Goal: Use online tool/utility: Utilize a website feature to perform a specific function

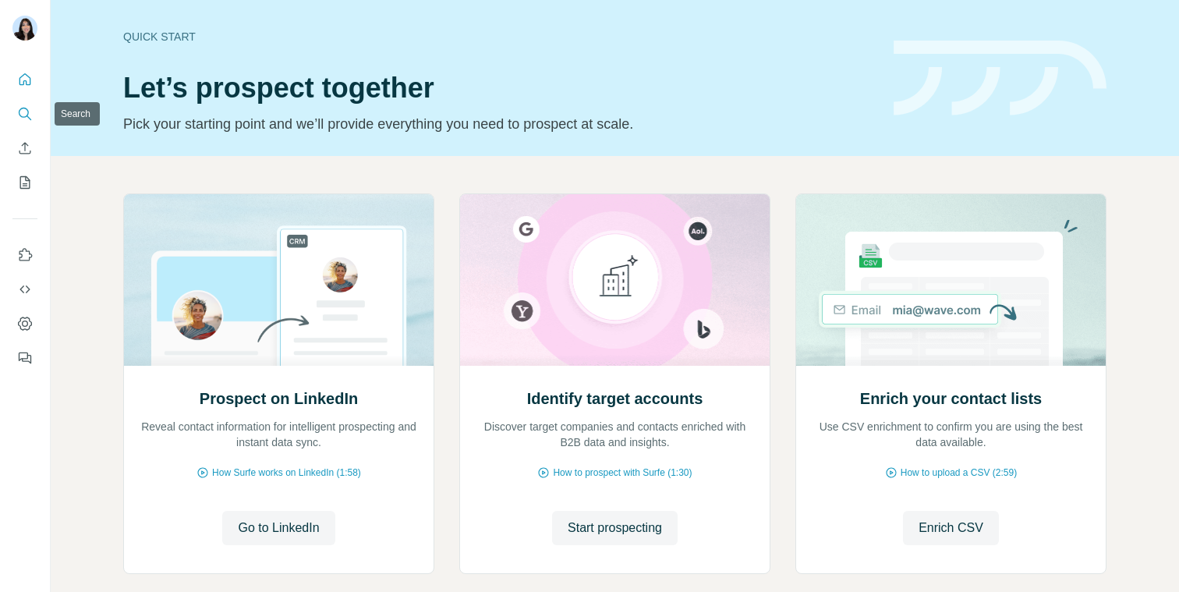
click at [27, 104] on button "Search" at bounding box center [24, 114] width 25 height 28
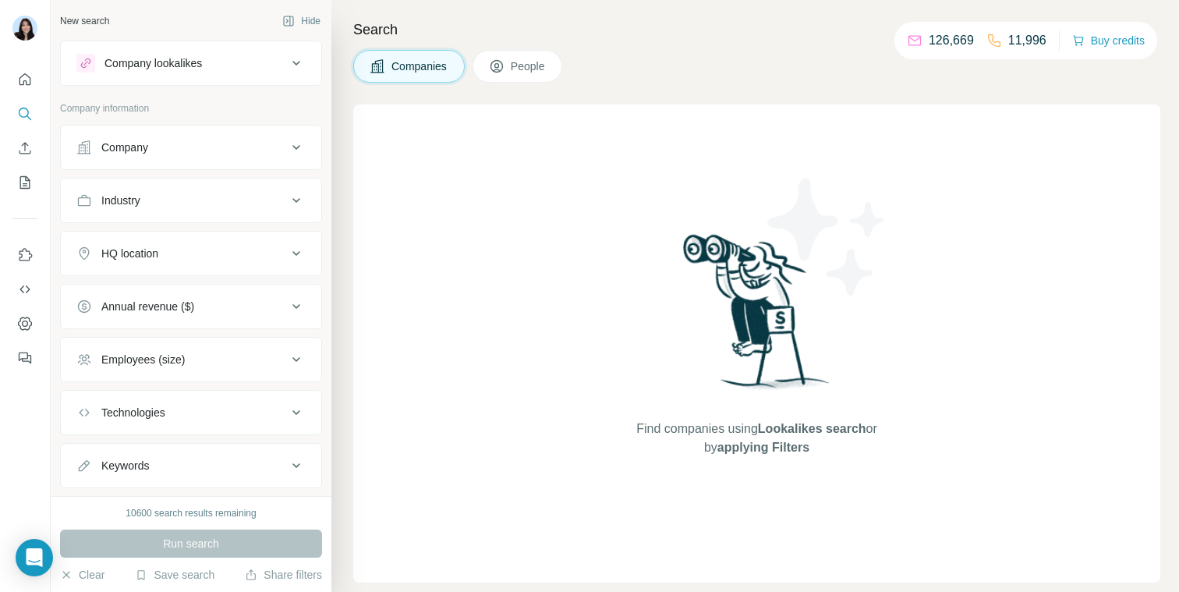
click at [155, 147] on div "Company" at bounding box center [181, 148] width 211 height 16
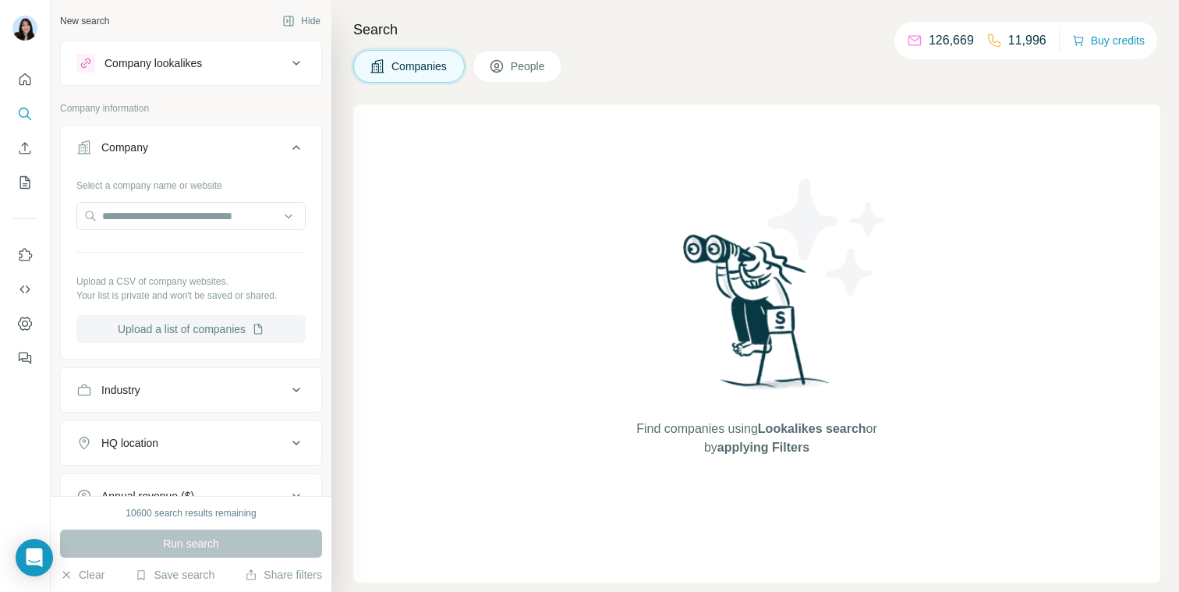
click at [189, 319] on button "Upload a list of companies" at bounding box center [190, 329] width 229 height 28
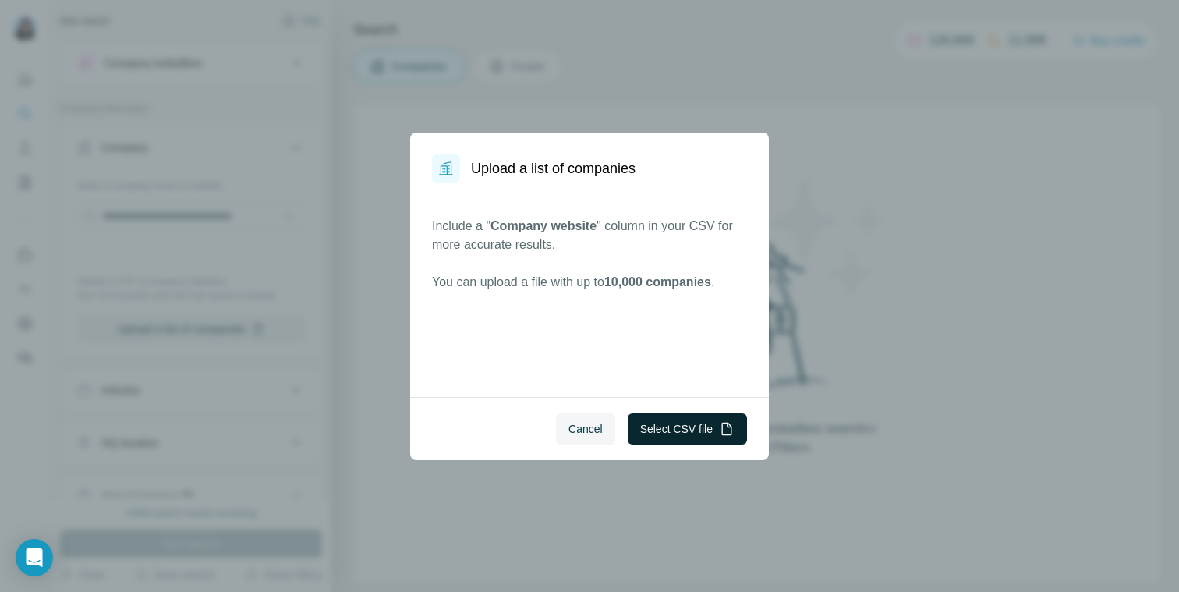
click at [682, 427] on button "Select CSV file" at bounding box center [687, 428] width 119 height 31
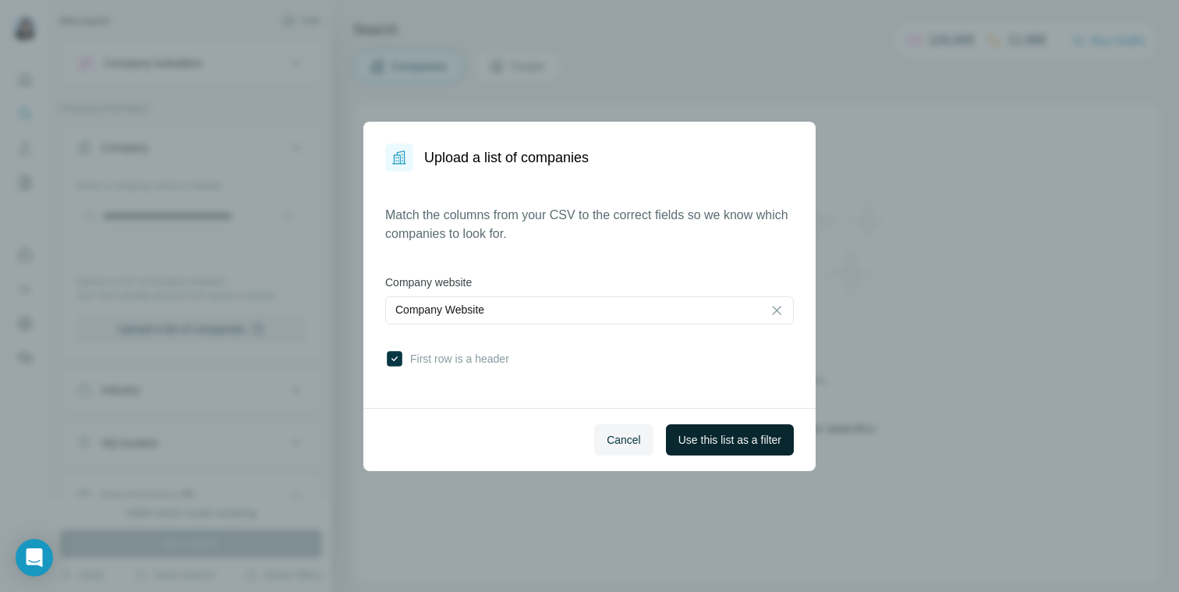
click at [730, 427] on button "Use this list as a filter" at bounding box center [730, 439] width 128 height 31
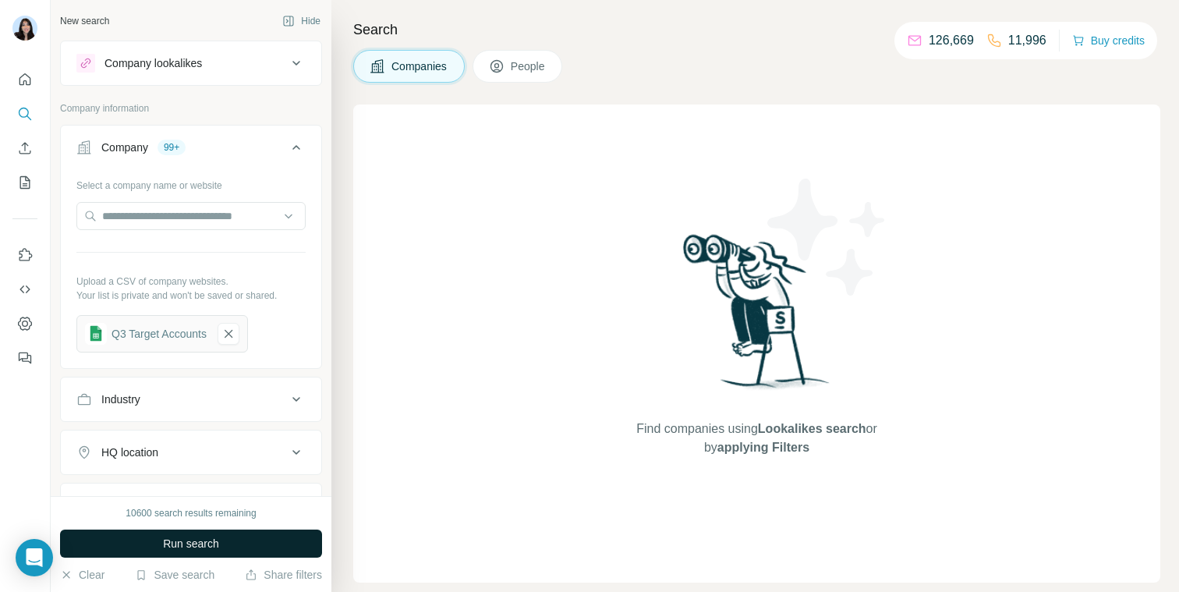
click at [258, 532] on button "Run search" at bounding box center [191, 544] width 262 height 28
